Goal: Information Seeking & Learning: Learn about a topic

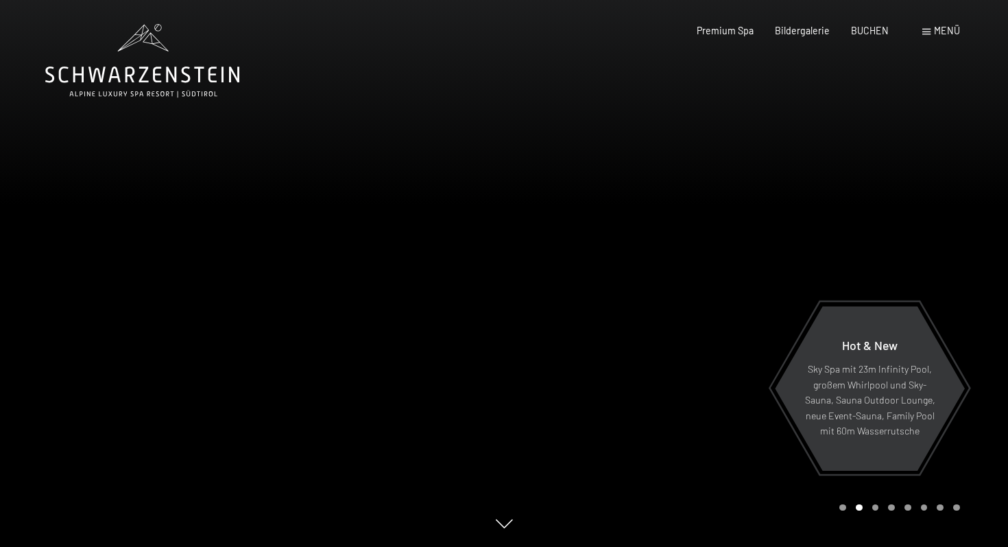
click at [942, 37] on div "Menü" at bounding box center [942, 31] width 38 height 14
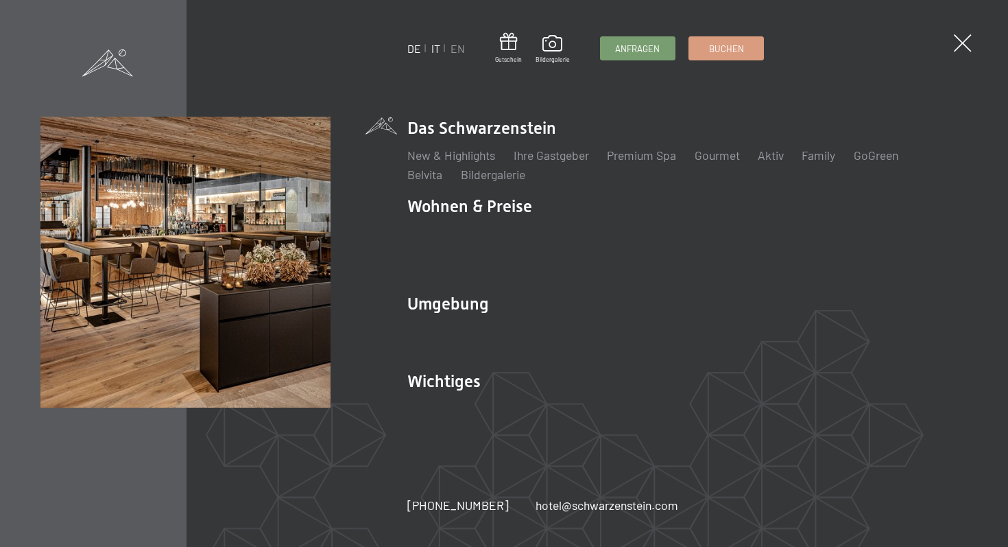
click at [439, 47] on link "IT" at bounding box center [435, 48] width 9 height 13
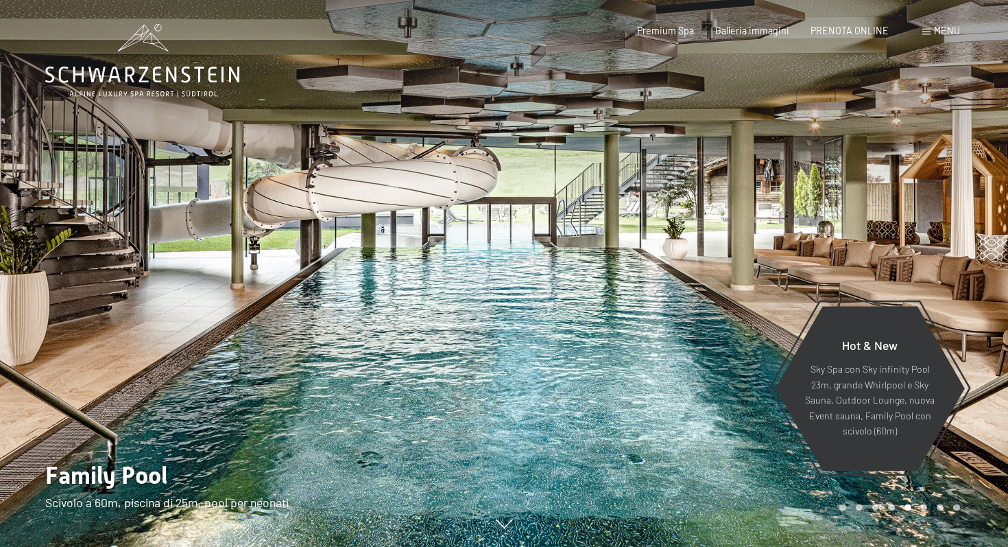
click at [942, 30] on span "Menu" at bounding box center [947, 31] width 26 height 12
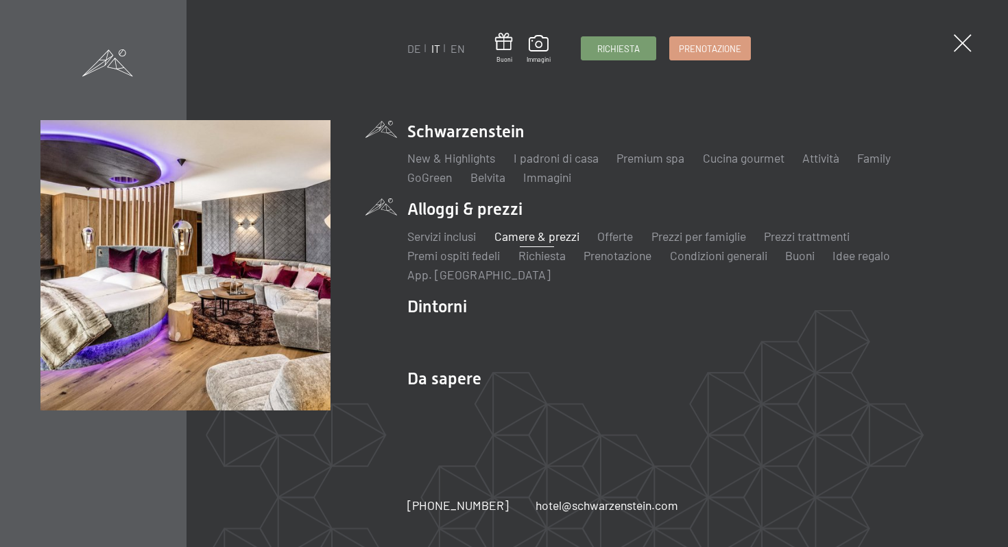
click at [536, 235] on link "Camere & prezzi" at bounding box center [537, 235] width 85 height 15
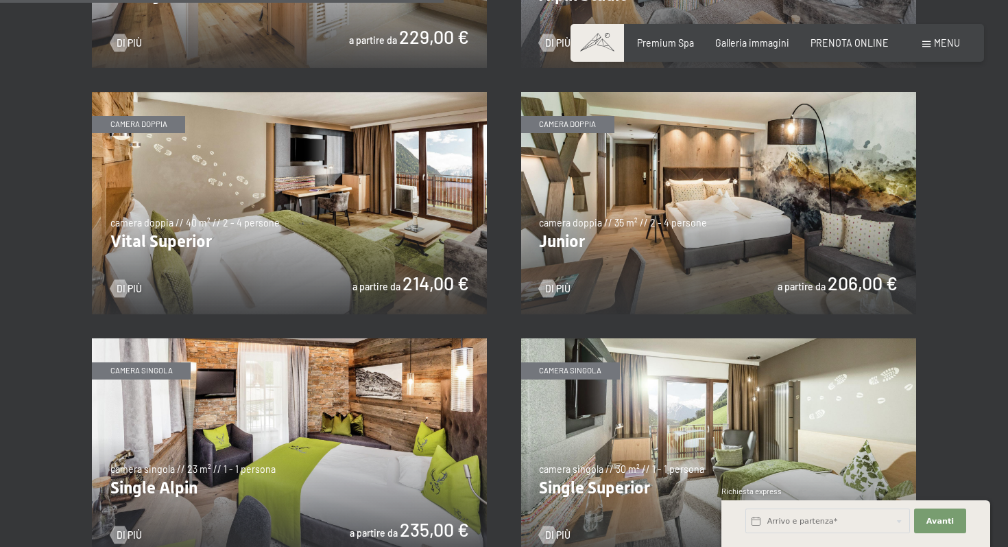
scroll to position [1685, 0]
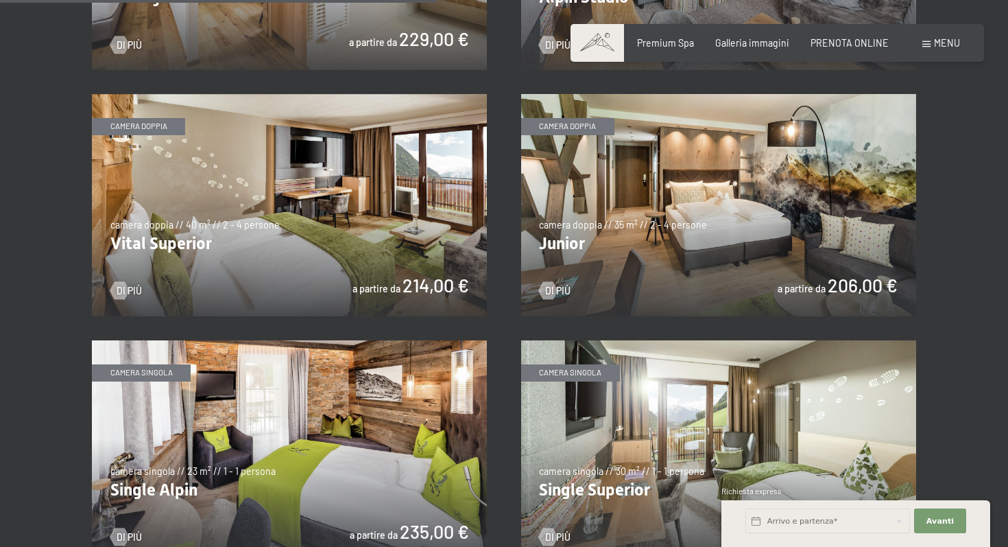
click at [551, 248] on img at bounding box center [718, 205] width 395 height 222
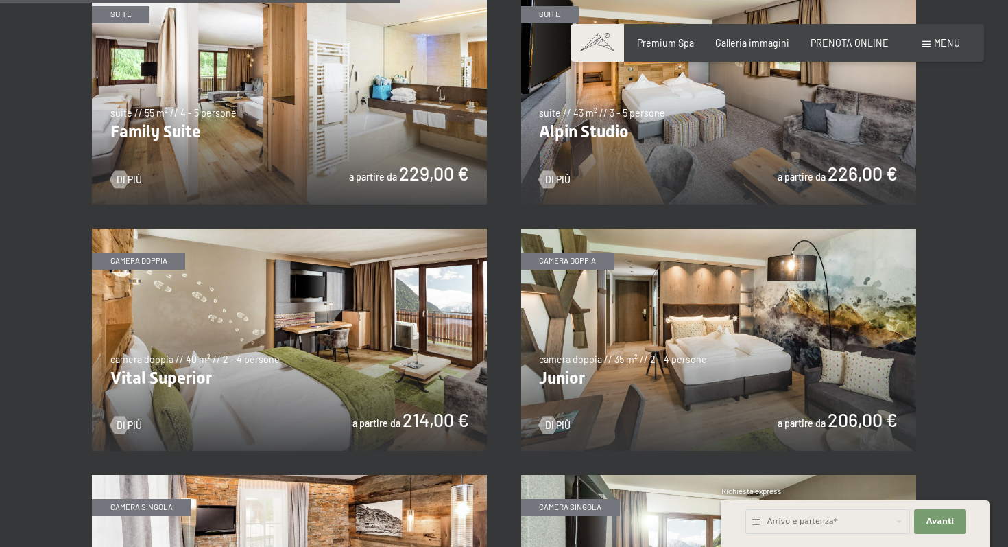
scroll to position [1543, 0]
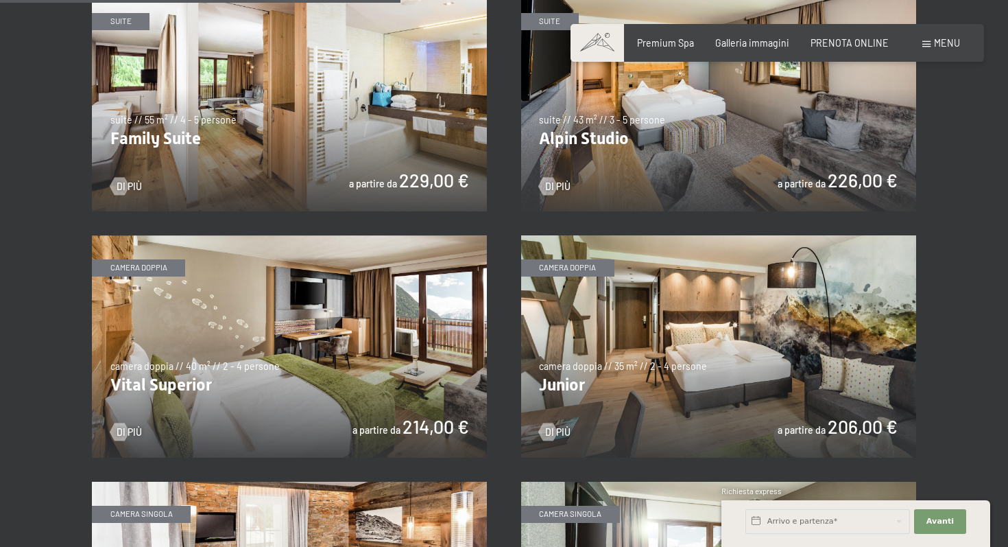
click at [156, 382] on img at bounding box center [289, 346] width 395 height 222
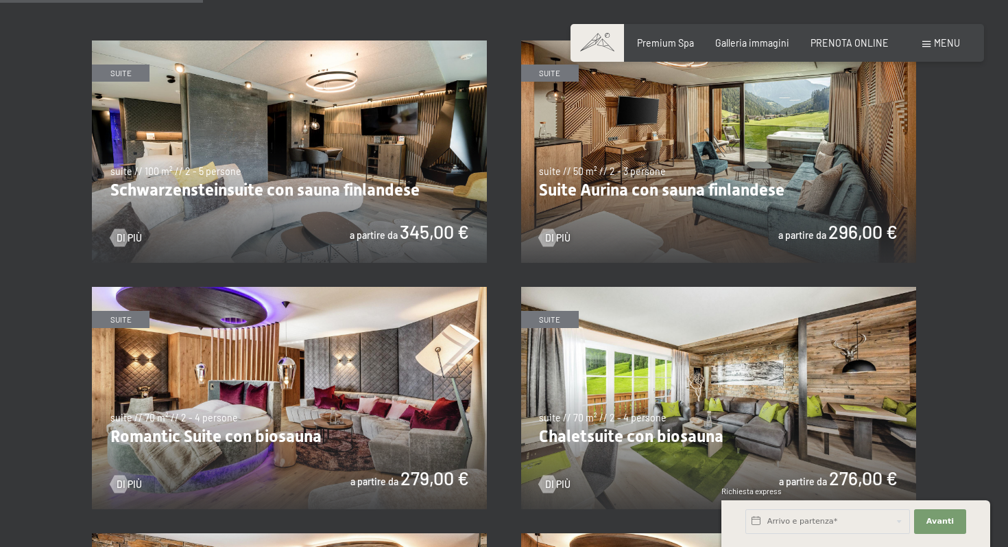
scroll to position [739, 0]
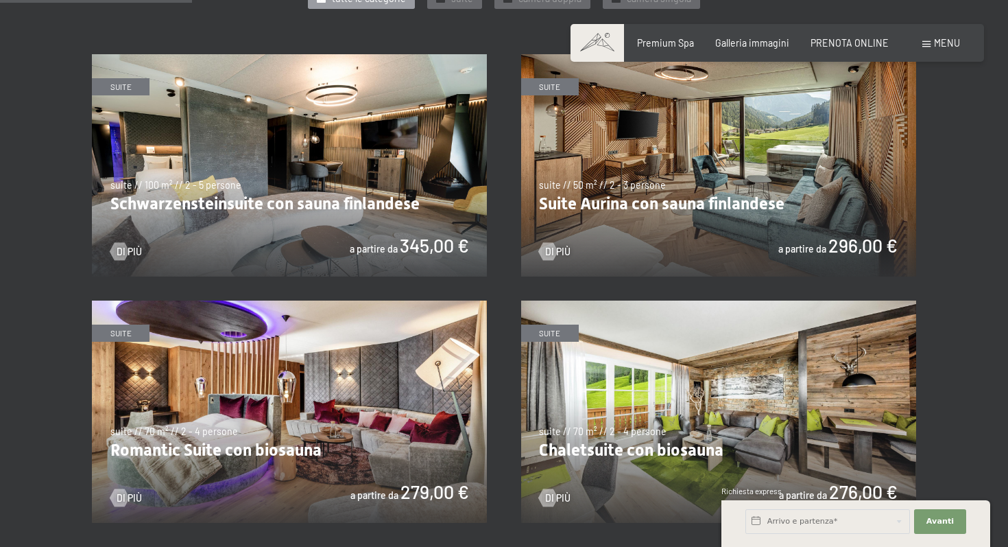
click at [610, 202] on img at bounding box center [718, 165] width 395 height 222
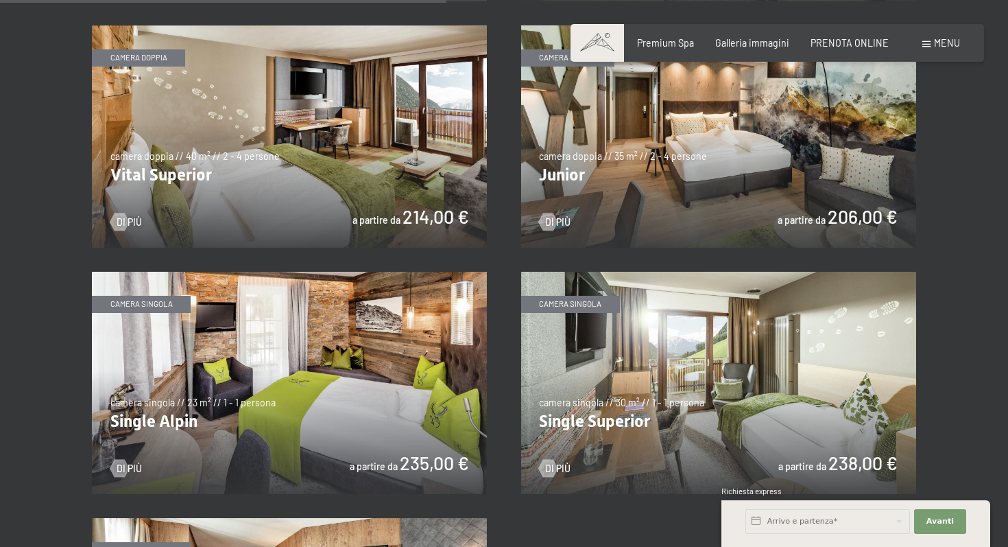
scroll to position [1767, 0]
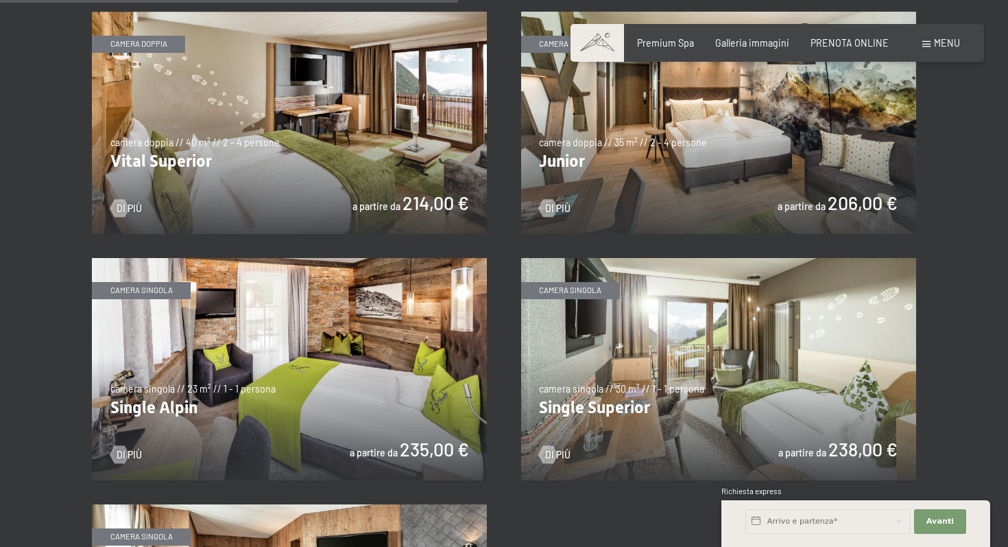
click at [584, 160] on img at bounding box center [718, 123] width 395 height 222
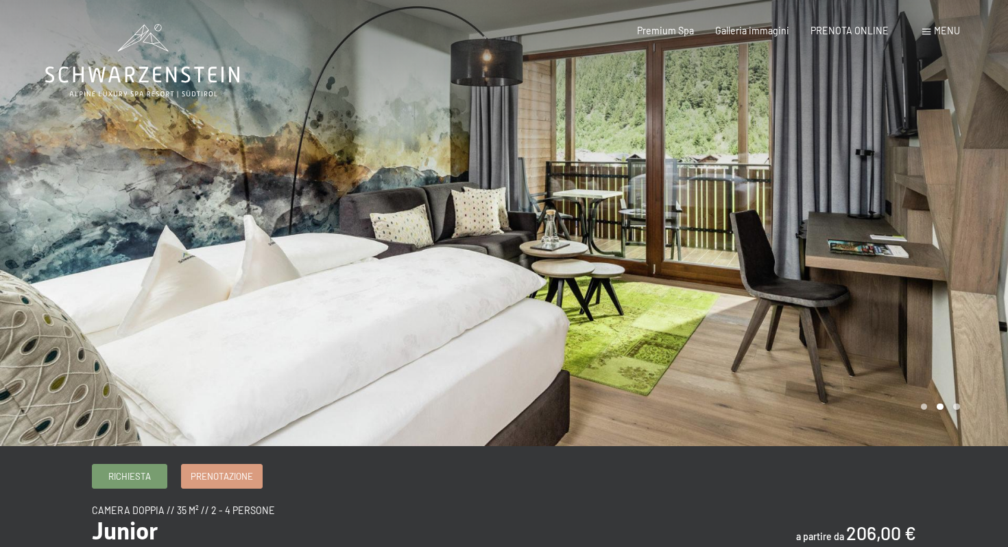
click at [957, 403] on div at bounding box center [756, 223] width 504 height 446
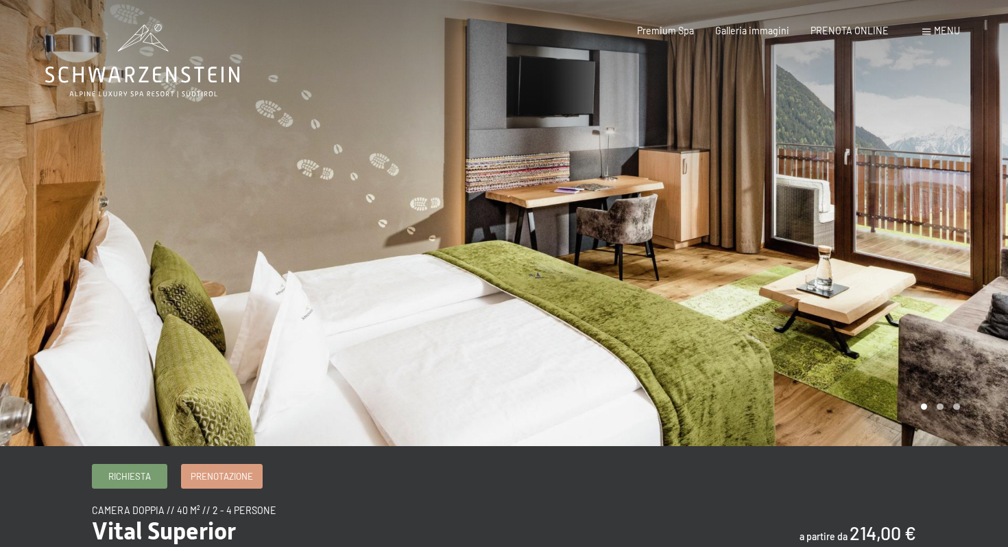
click at [942, 409] on div at bounding box center [756, 223] width 504 height 446
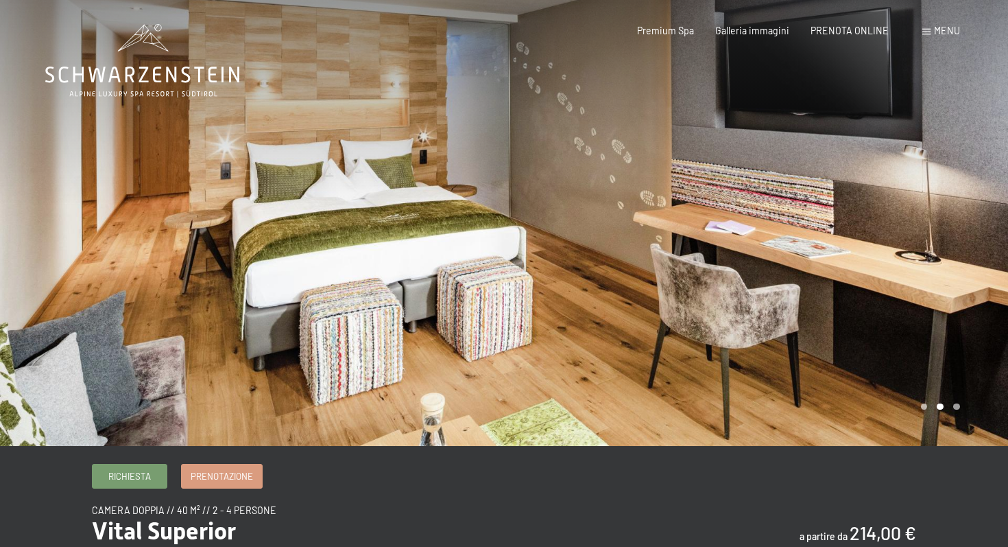
click at [961, 405] on div at bounding box center [756, 223] width 504 height 446
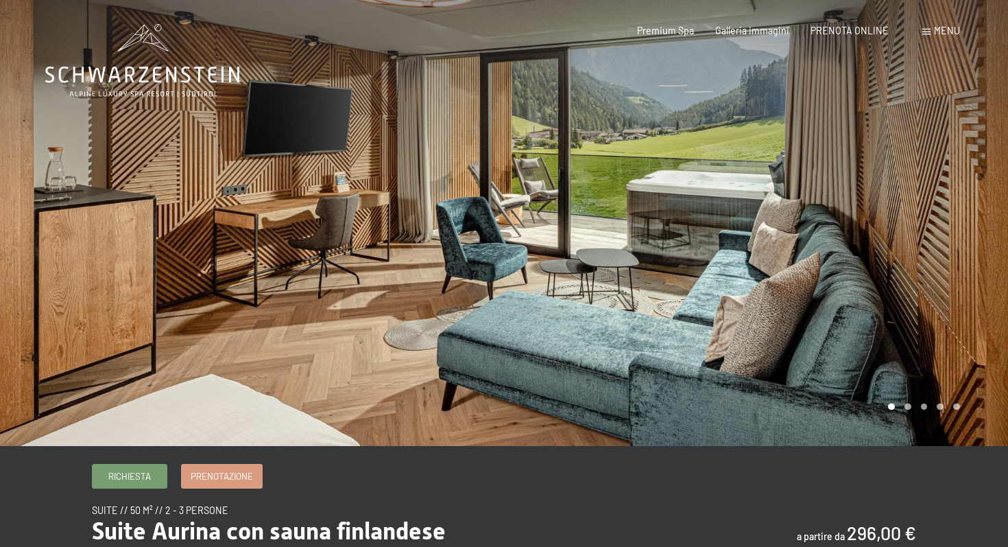
click at [908, 407] on div at bounding box center [756, 223] width 504 height 446
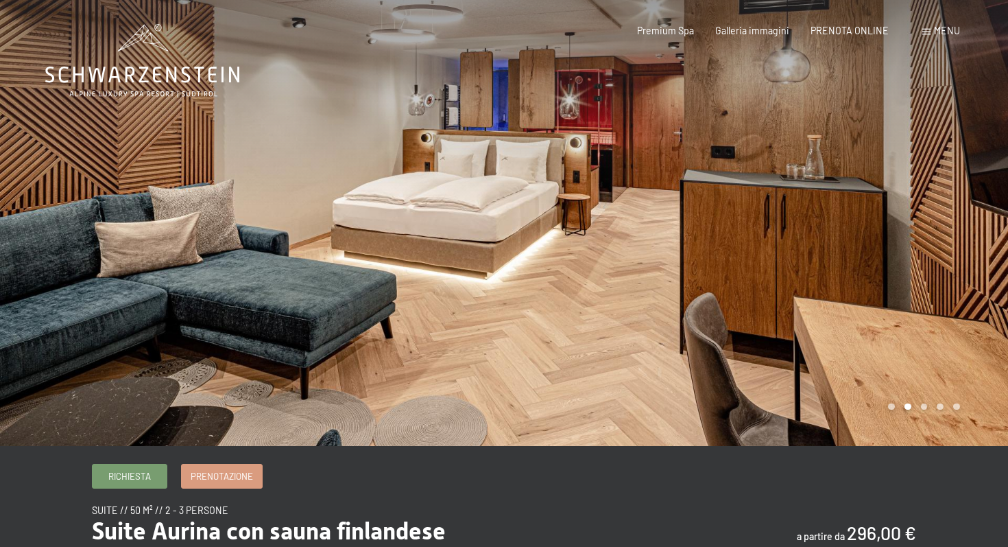
click at [928, 409] on div at bounding box center [756, 223] width 504 height 446
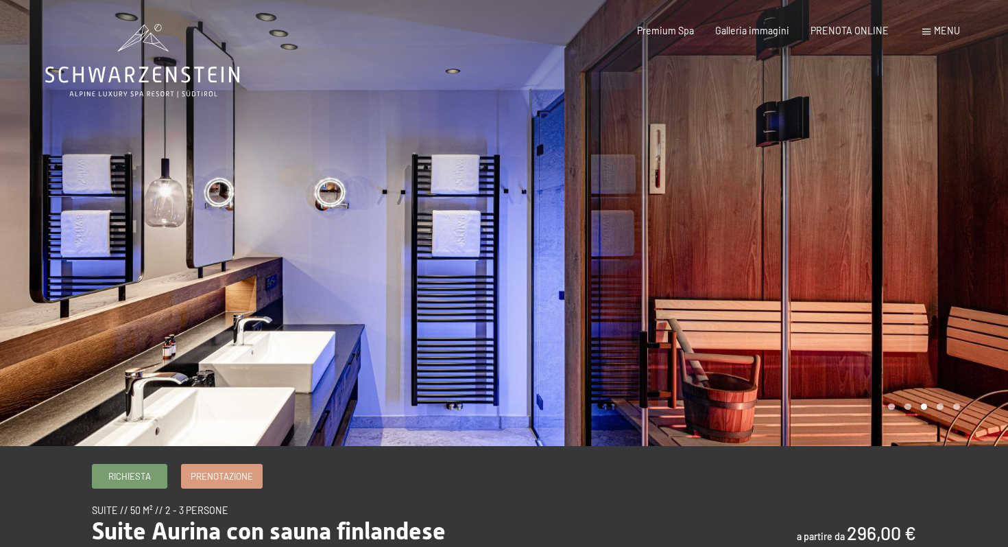
click at [942, 407] on div at bounding box center [756, 223] width 504 height 446
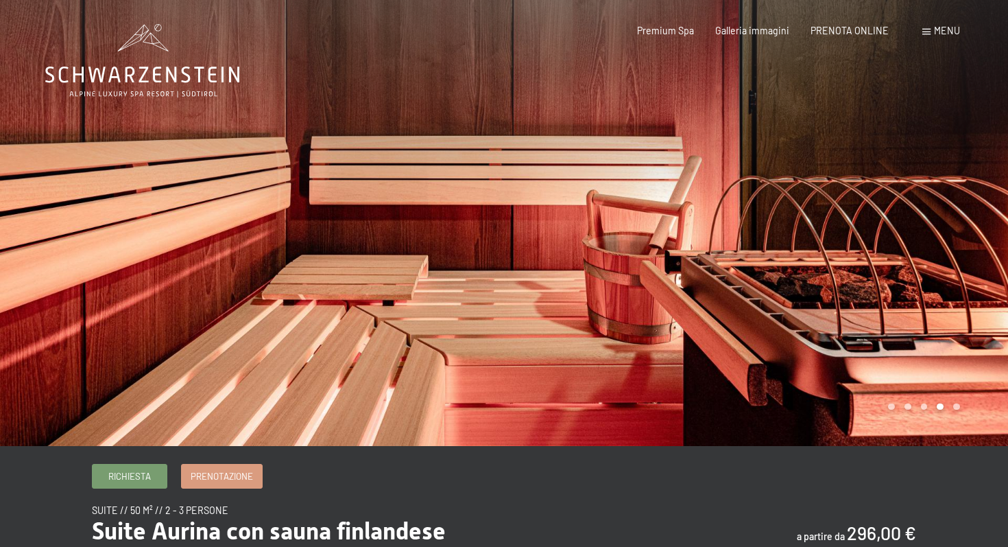
click at [960, 405] on div at bounding box center [756, 223] width 504 height 446
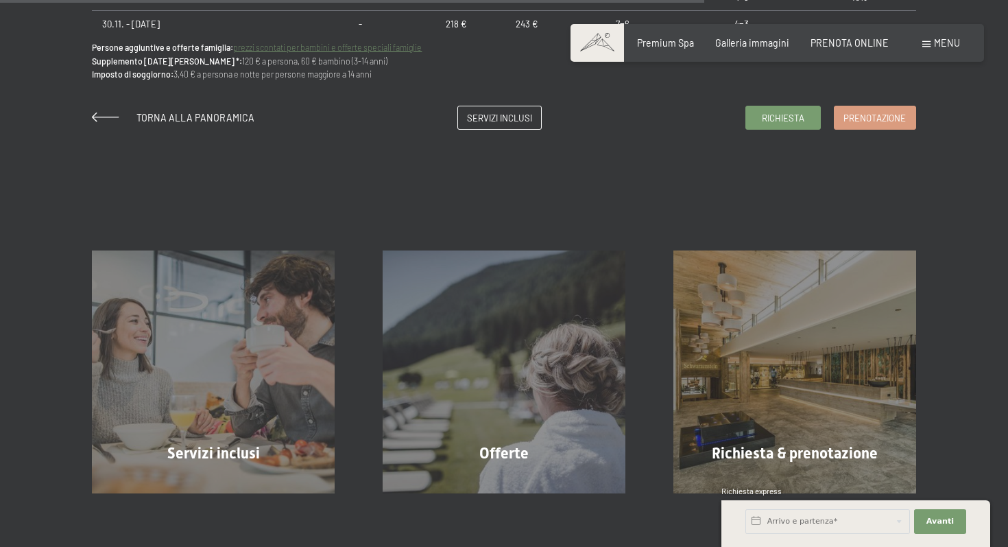
scroll to position [1148, 0]
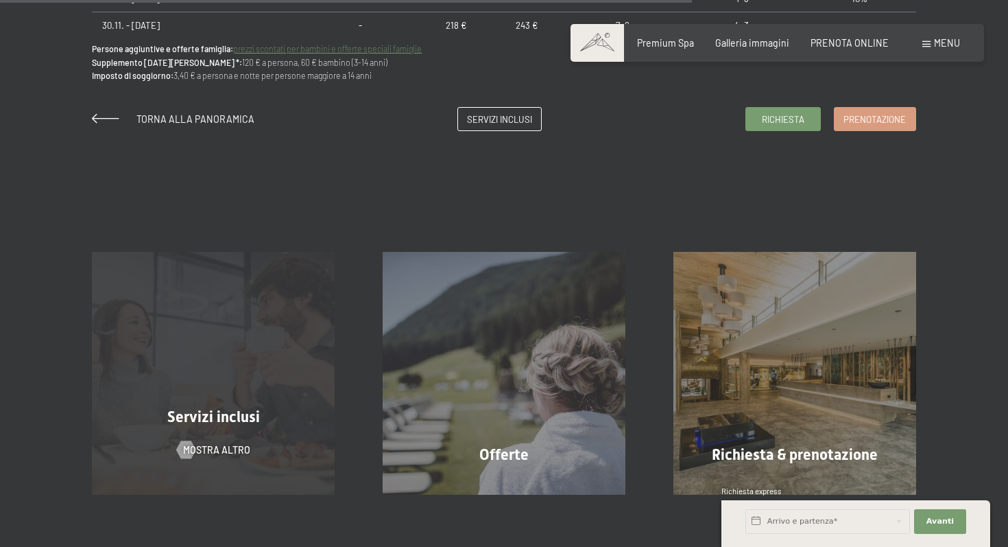
click at [212, 414] on span "Servizi inclusi" at bounding box center [213, 416] width 93 height 17
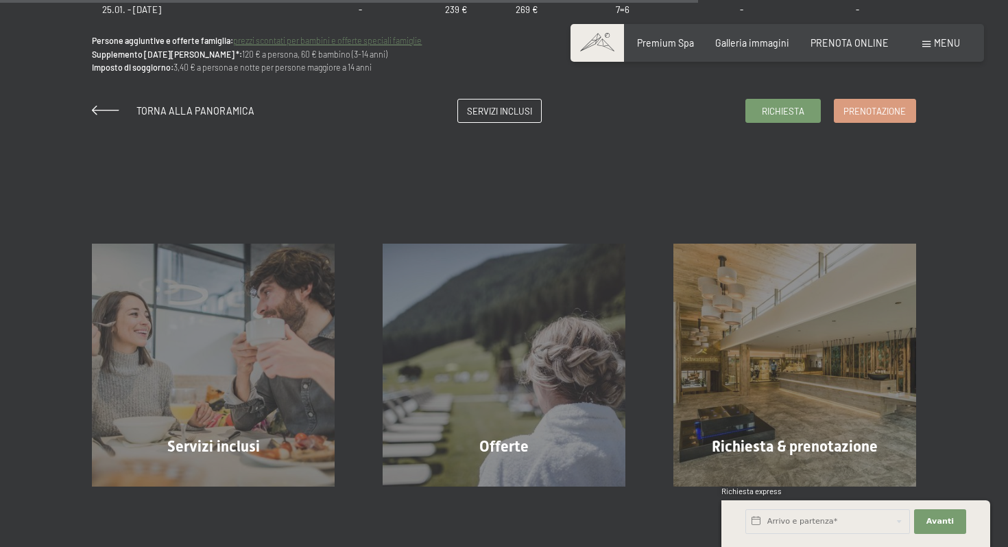
scroll to position [1158, 0]
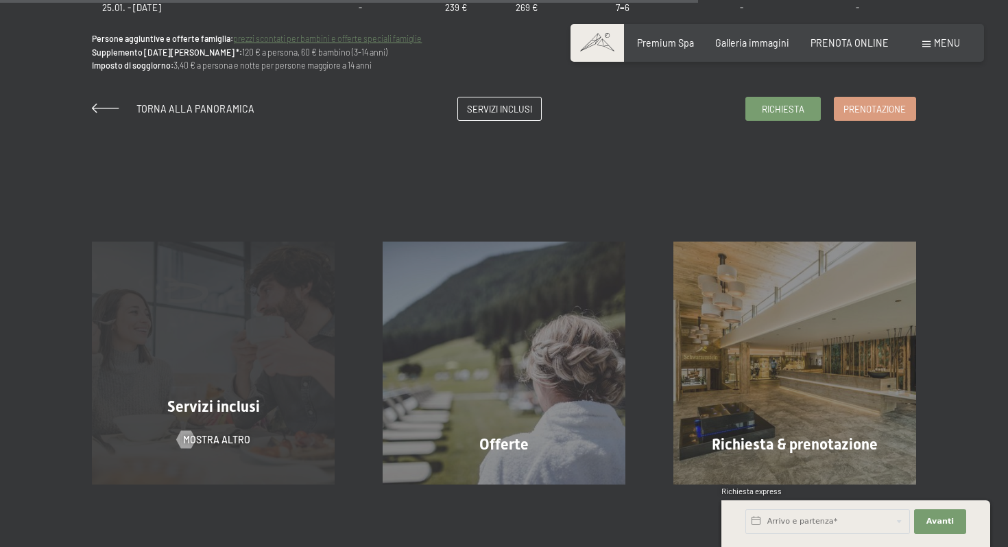
click at [251, 355] on div "Servizi inclusi mostra altro" at bounding box center [213, 362] width 291 height 242
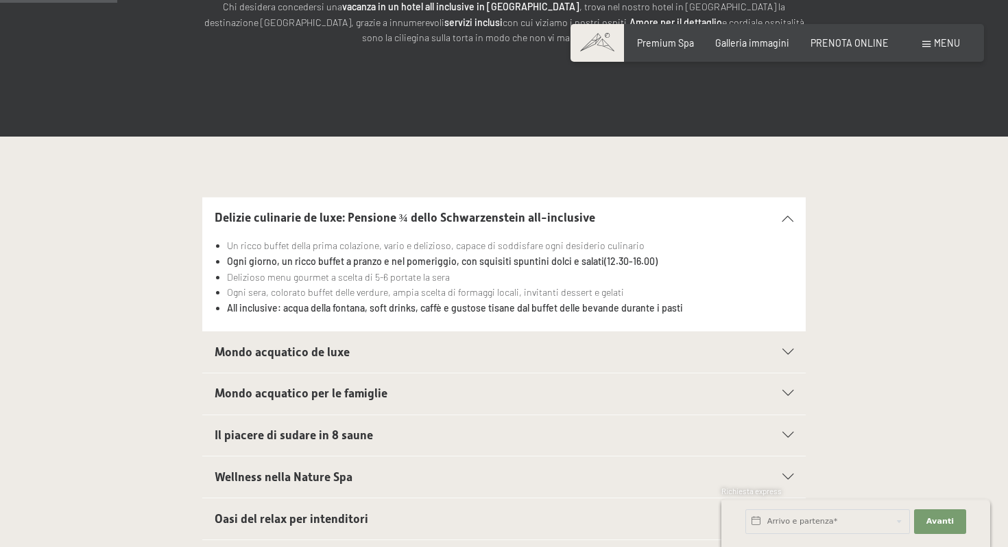
scroll to position [295, 0]
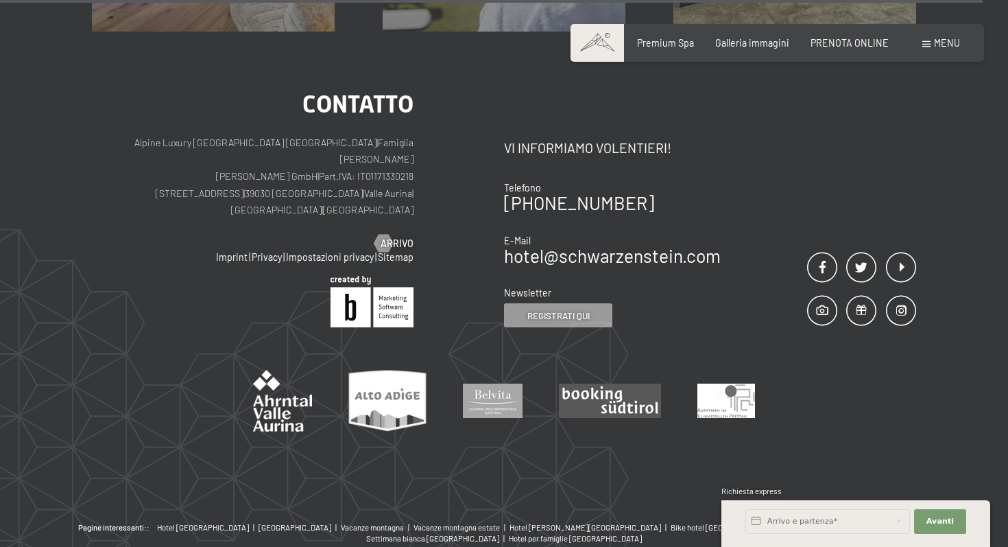
scroll to position [2368, 0]
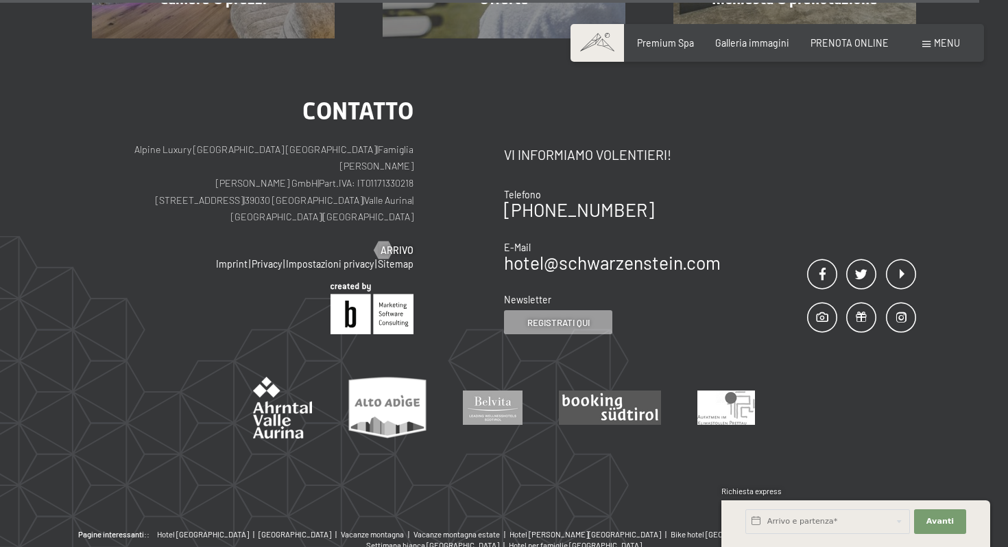
click at [226, 187] on p "Alpine Luxury [GEOGRAPHIC_DATA] SCHWARZENSTEIN | Famiglia Zimmerhofer [PERSON_N…" at bounding box center [253, 183] width 322 height 84
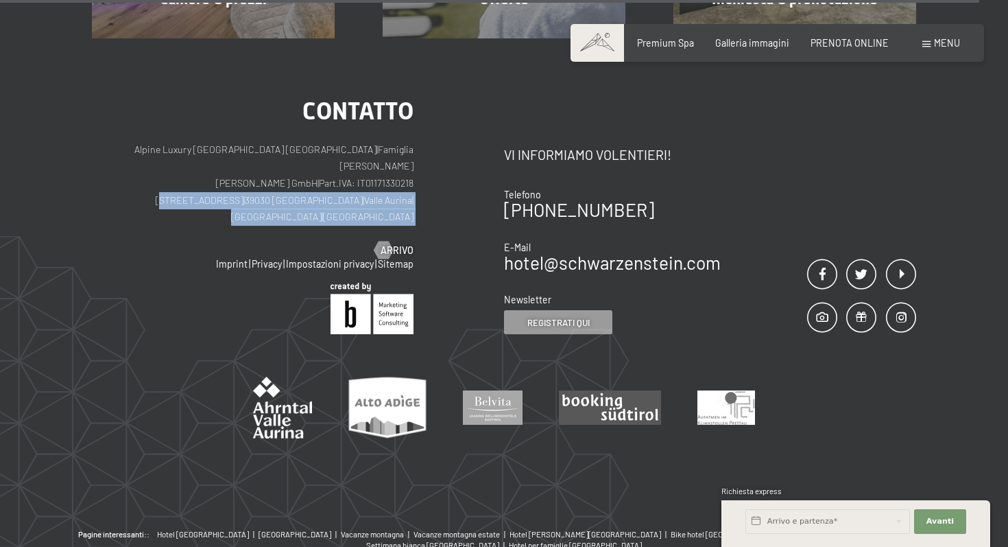
drag, startPoint x: 162, startPoint y: 182, endPoint x: 419, endPoint y: 193, distance: 257.4
click at [419, 193] on div "Contatto Alpine Luxury [GEOGRAPHIC_DATA] SCHWARZENSTEIN | Famiglia Zimmerhofer …" at bounding box center [298, 216] width 412 height 235
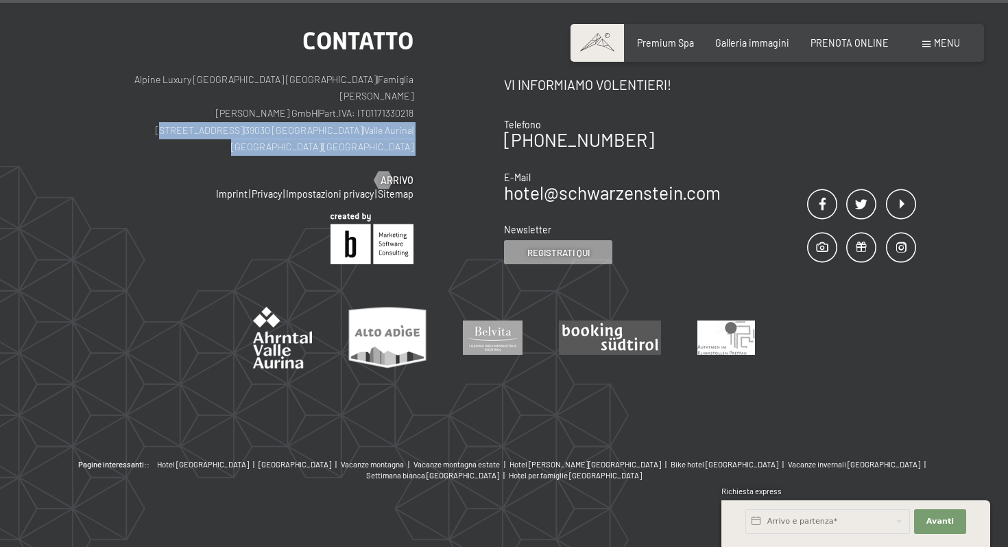
copy div "[STREET_ADDRESS] | [PERSON_NAME][GEOGRAPHIC_DATA] | [GEOGRAPHIC_DATA] | [GEOGRA…"
